Goal: Task Accomplishment & Management: Complete application form

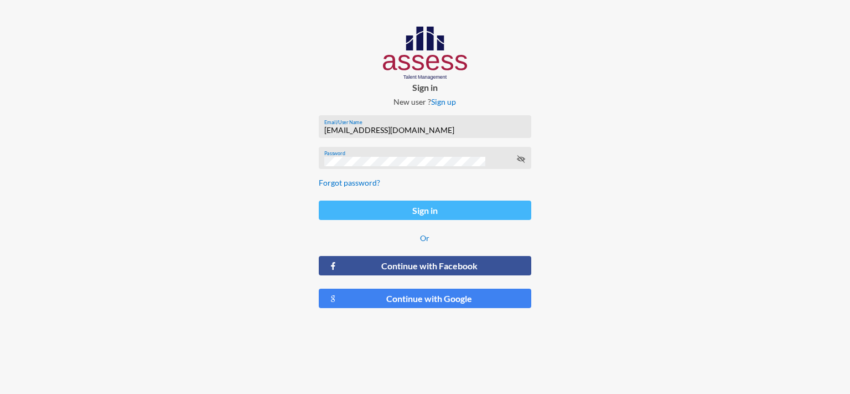
click at [412, 216] on button "Sign in" at bounding box center [425, 209] width 213 height 19
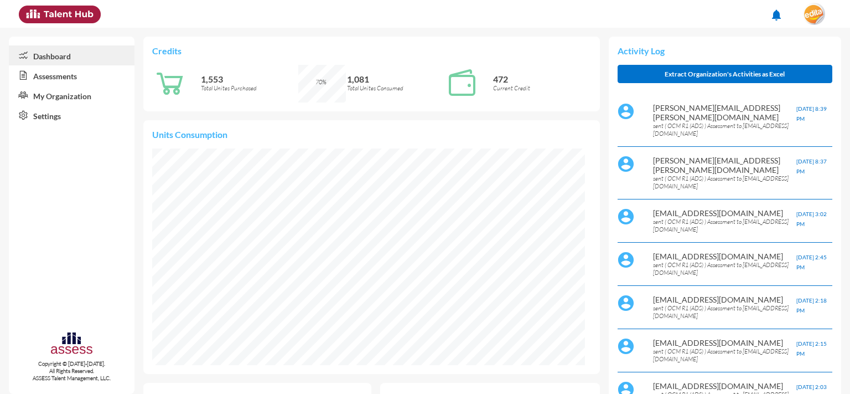
scroll to position [216, 433]
click at [85, 84] on link "Assessments" at bounding box center [72, 75] width 126 height 20
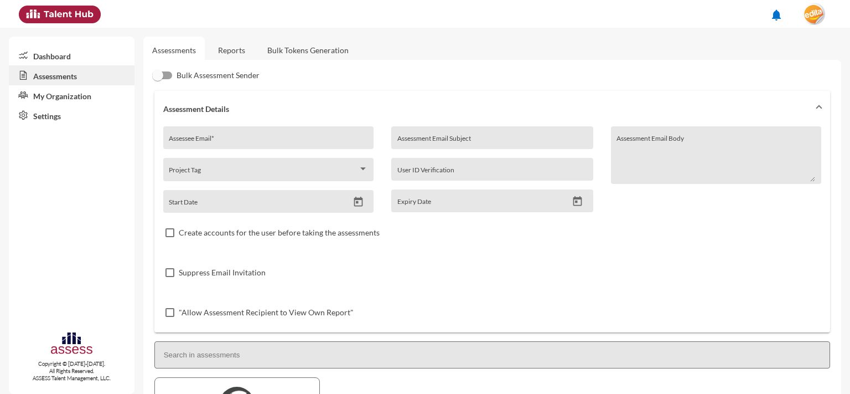
click at [227, 139] on input "Assessee Email *" at bounding box center [268, 141] width 199 height 9
paste input "[EMAIL_ADDRESS][DOMAIN_NAME]"
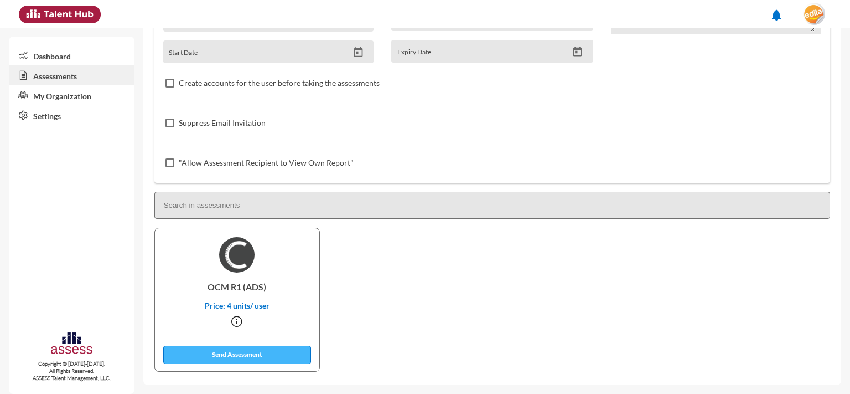
type input "[EMAIL_ADDRESS][DOMAIN_NAME]"
click at [285, 355] on button "Send Assessment" at bounding box center [237, 354] width 148 height 18
